Goal: Information Seeking & Learning: Learn about a topic

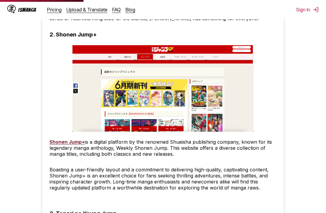
scroll to position [623, 0]
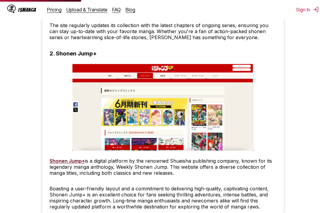
click at [85, 76] on img at bounding box center [162, 107] width 181 height 87
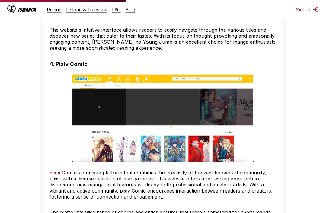
scroll to position [974, 0]
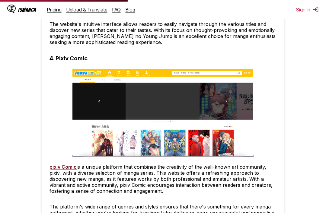
click at [55, 170] on link "pixiv Comic" at bounding box center [63, 167] width 27 height 6
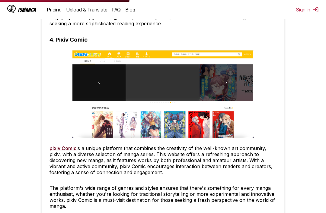
scroll to position [994, 0]
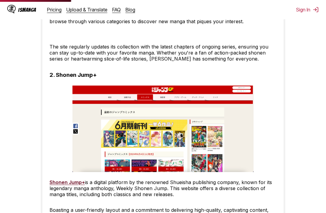
scroll to position [614, 0]
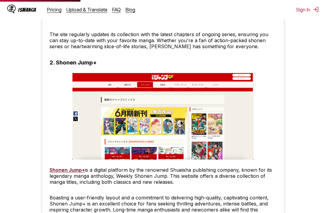
click at [59, 171] on link "Shonen Jump+" at bounding box center [67, 170] width 35 height 6
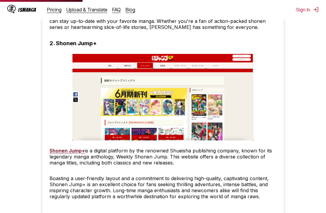
scroll to position [634, 0]
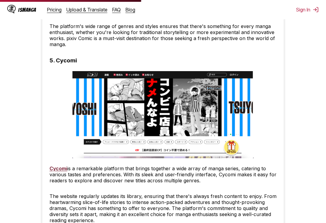
scroll to position [1161, 0]
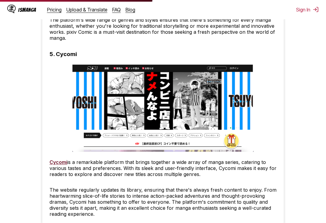
click at [56, 163] on link "Cycomi" at bounding box center [59, 162] width 18 height 6
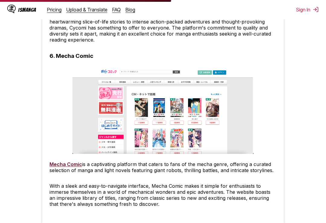
scroll to position [1339, 0]
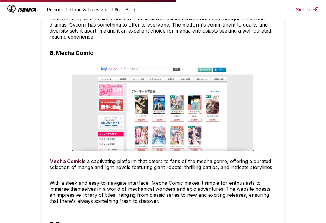
click at [56, 163] on link "Mecha Comic" at bounding box center [66, 161] width 33 height 6
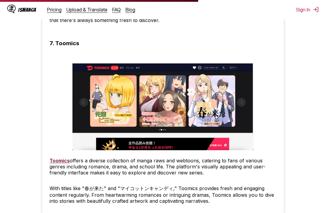
scroll to position [1523, 0]
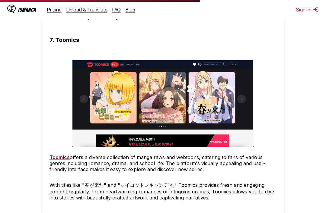
click at [56, 161] on link "Toomics" at bounding box center [60, 158] width 20 height 6
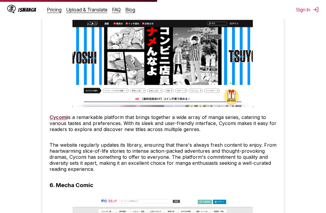
scroll to position [1206, 0]
click at [55, 119] on link "Cycomi" at bounding box center [59, 118] width 18 height 6
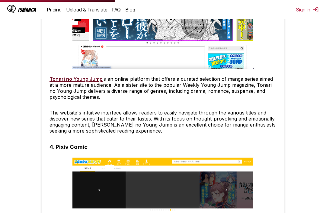
scroll to position [874, 0]
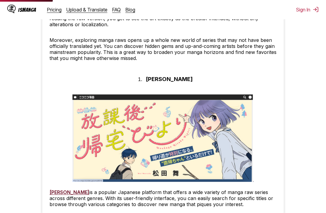
scroll to position [434, 0]
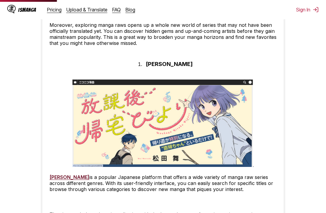
click at [59, 180] on link "[PERSON_NAME]" at bounding box center [70, 177] width 40 height 6
